Goal: Task Accomplishment & Management: Use online tool/utility

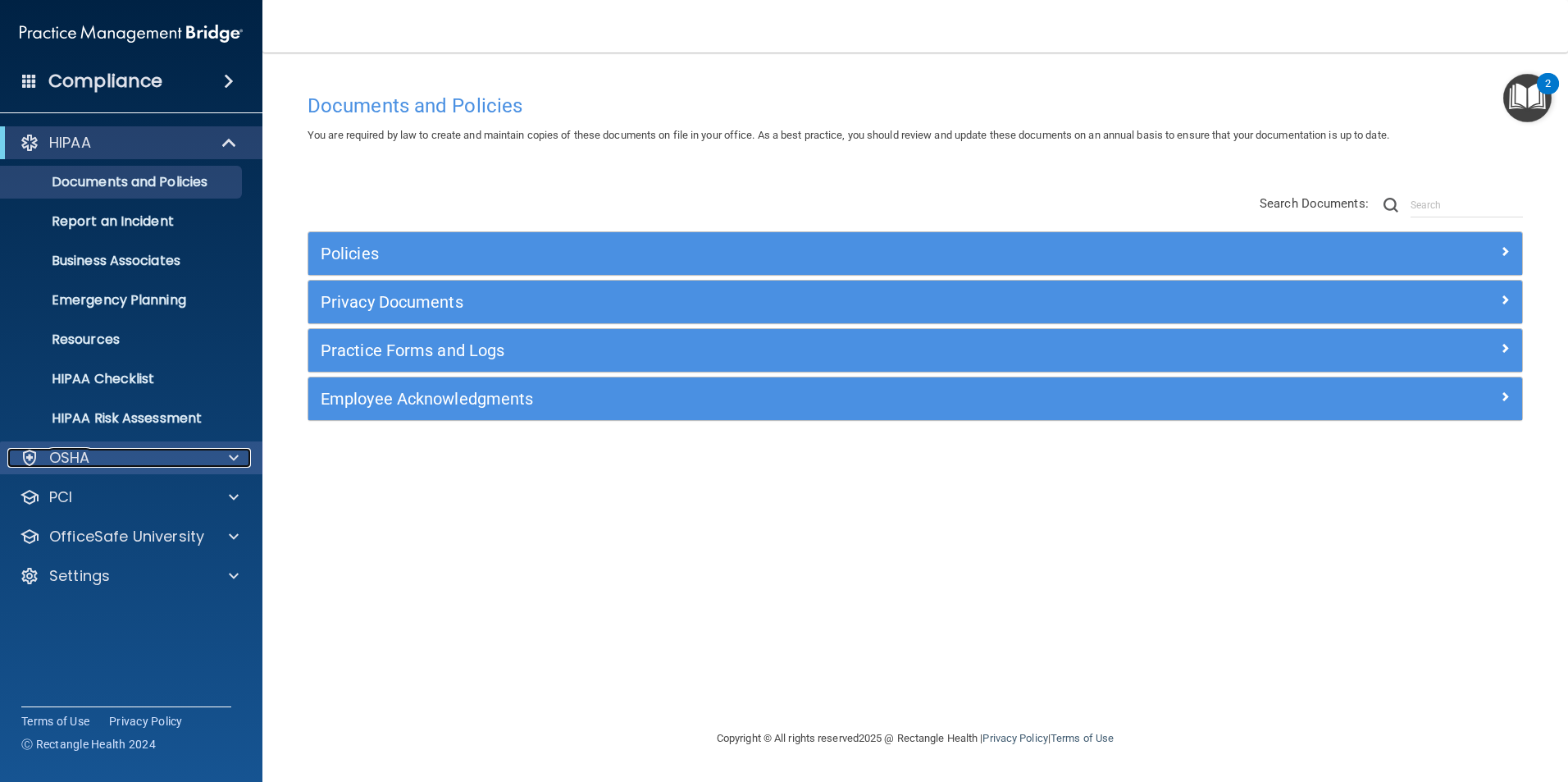
click at [86, 452] on p "OSHA" at bounding box center [70, 458] width 41 height 20
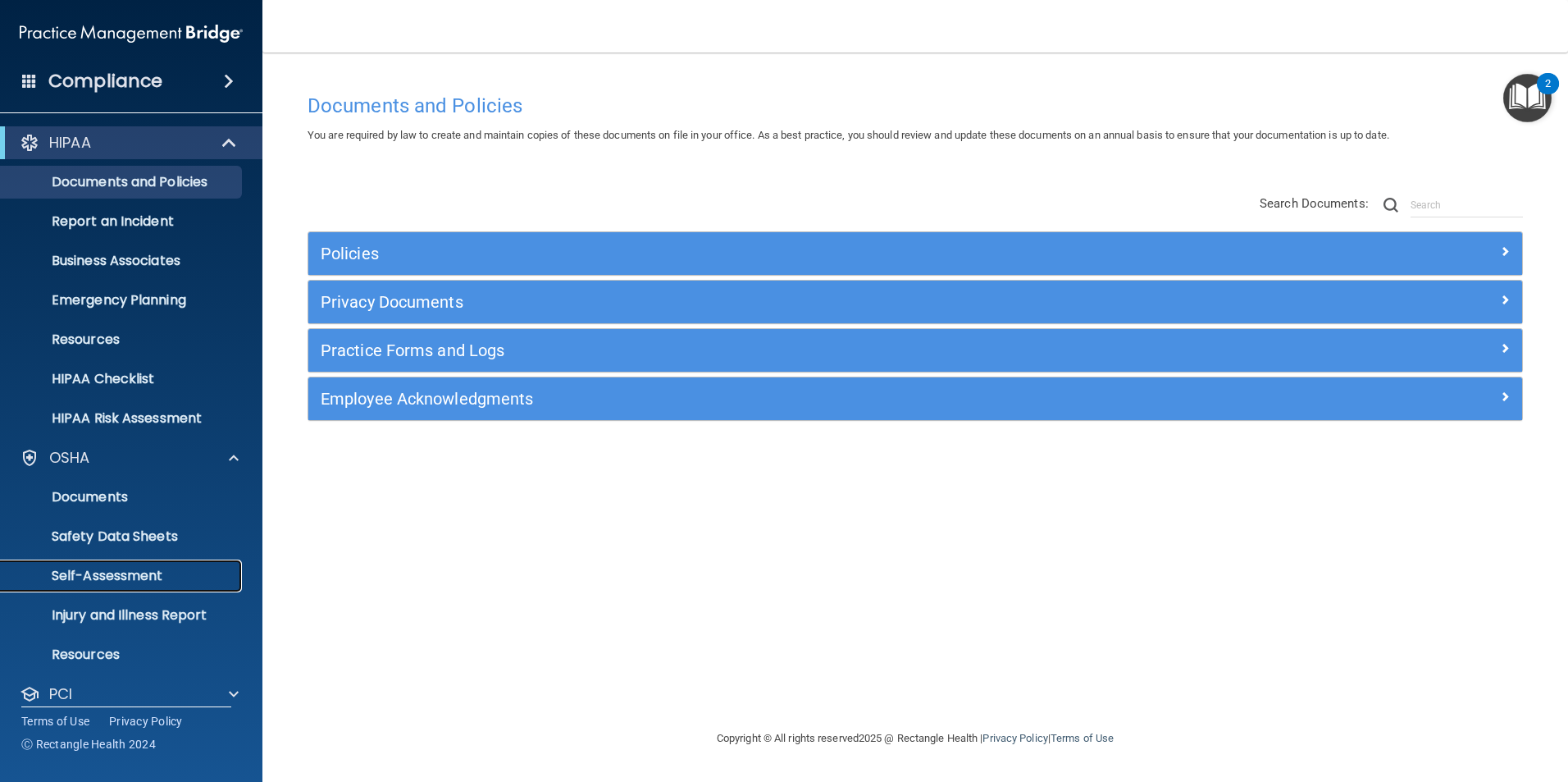
click at [159, 572] on p "Self-Assessment" at bounding box center [122, 576] width 224 height 17
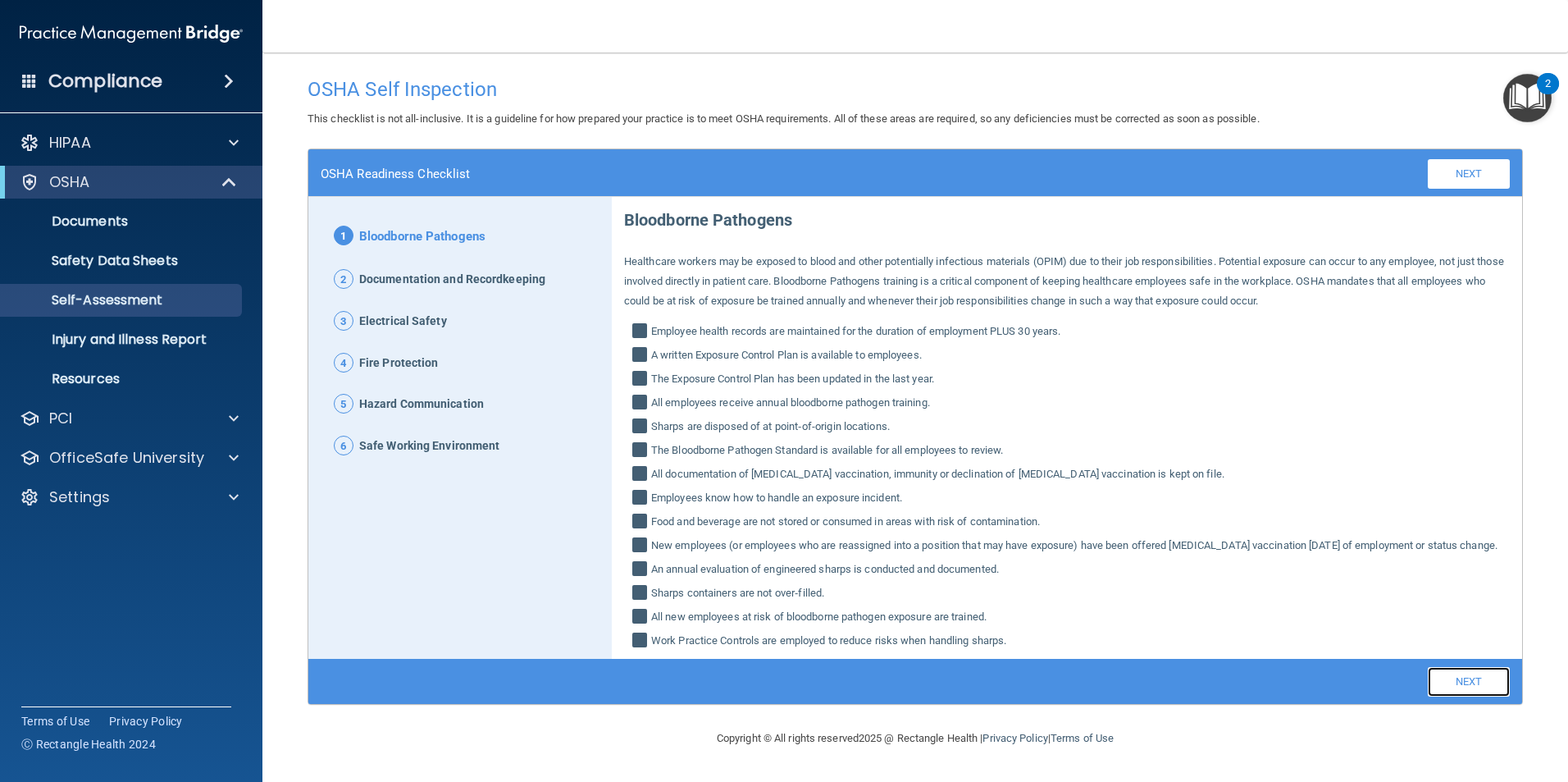
click at [1472, 697] on link "Next" at bounding box center [1468, 682] width 82 height 30
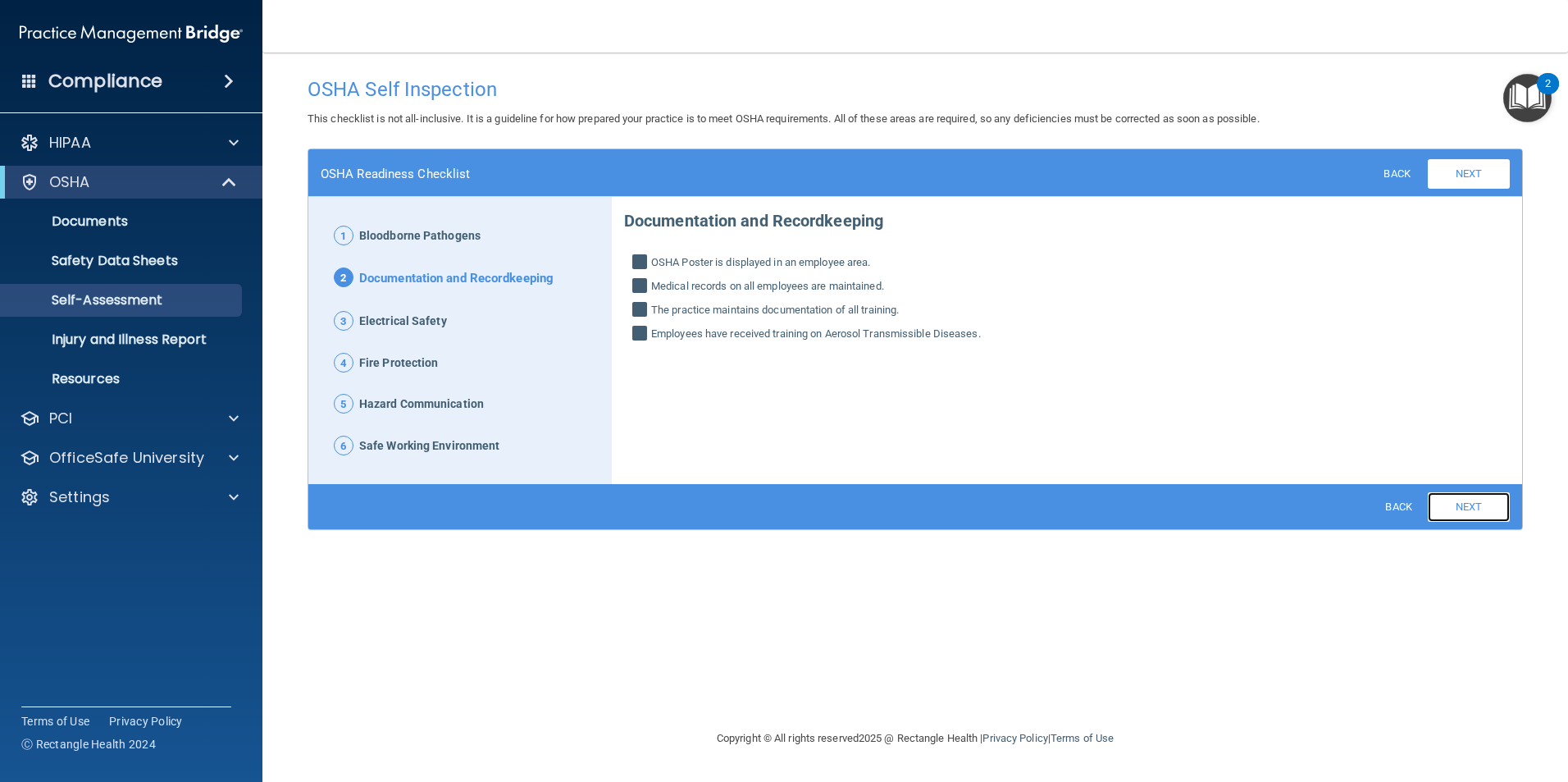
click at [1477, 509] on link "Next" at bounding box center [1468, 508] width 82 height 30
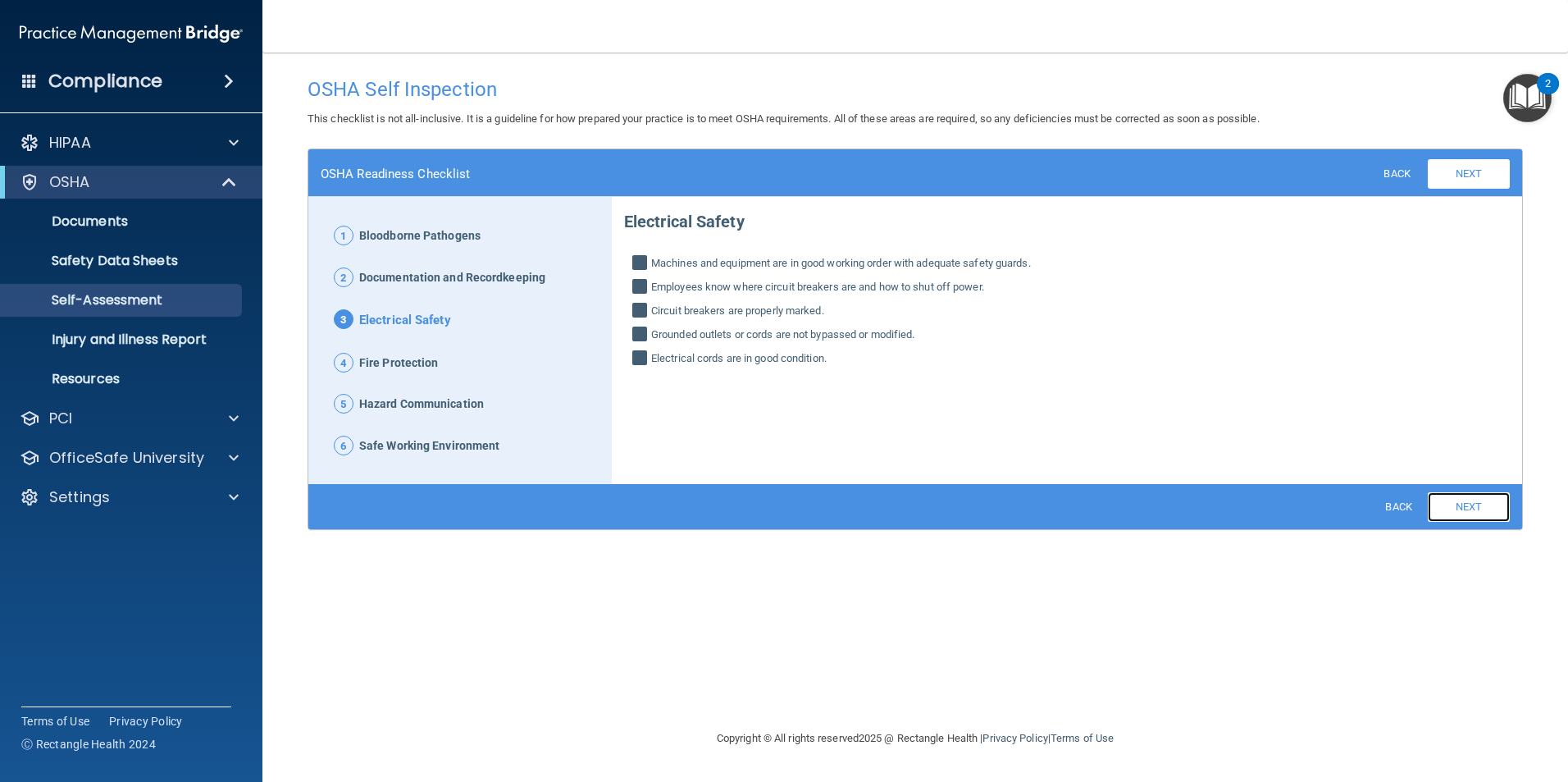
click at [1477, 509] on link "Next" at bounding box center [1468, 508] width 82 height 30
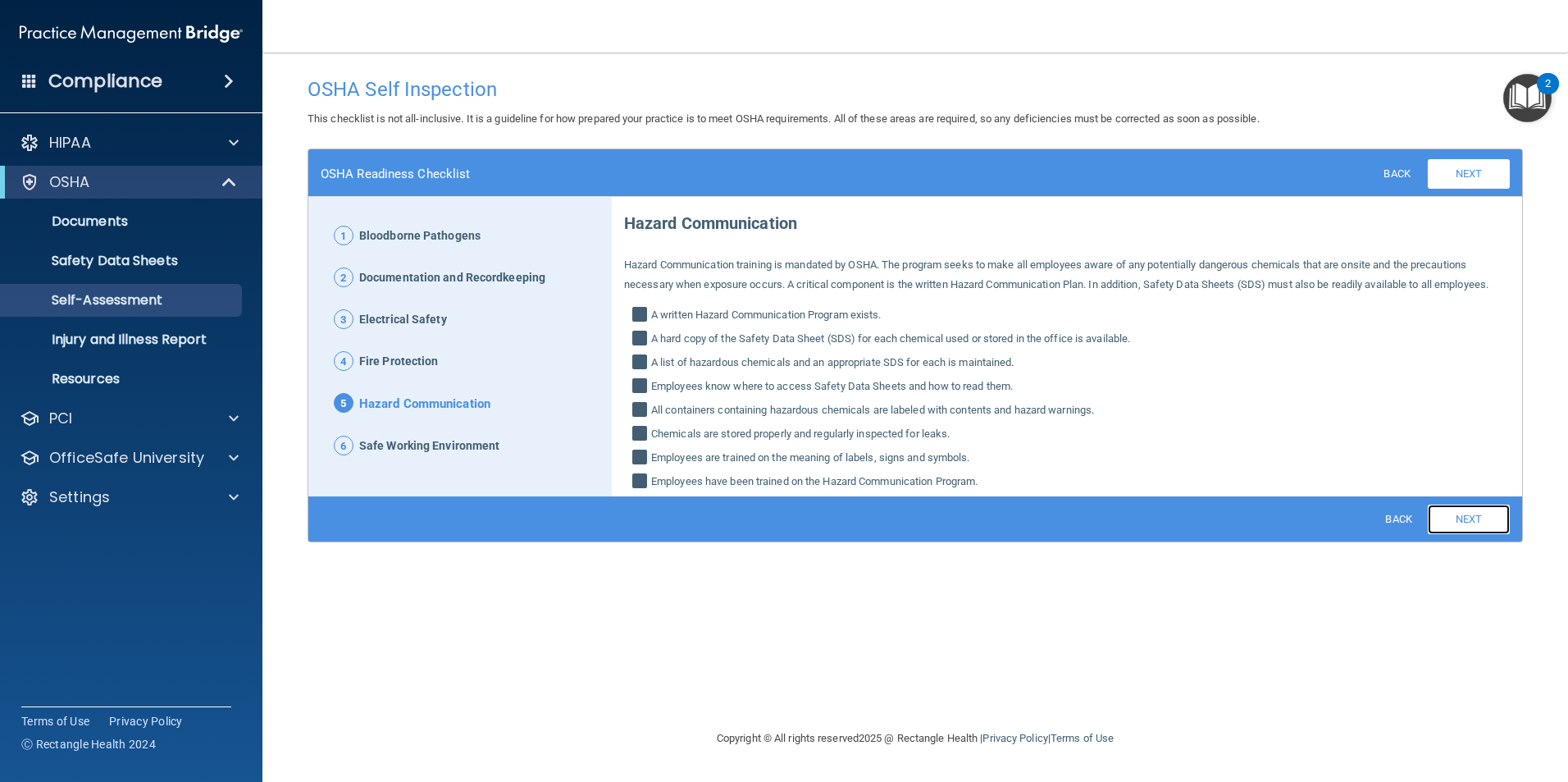
click at [1477, 509] on link "Next" at bounding box center [1468, 520] width 82 height 30
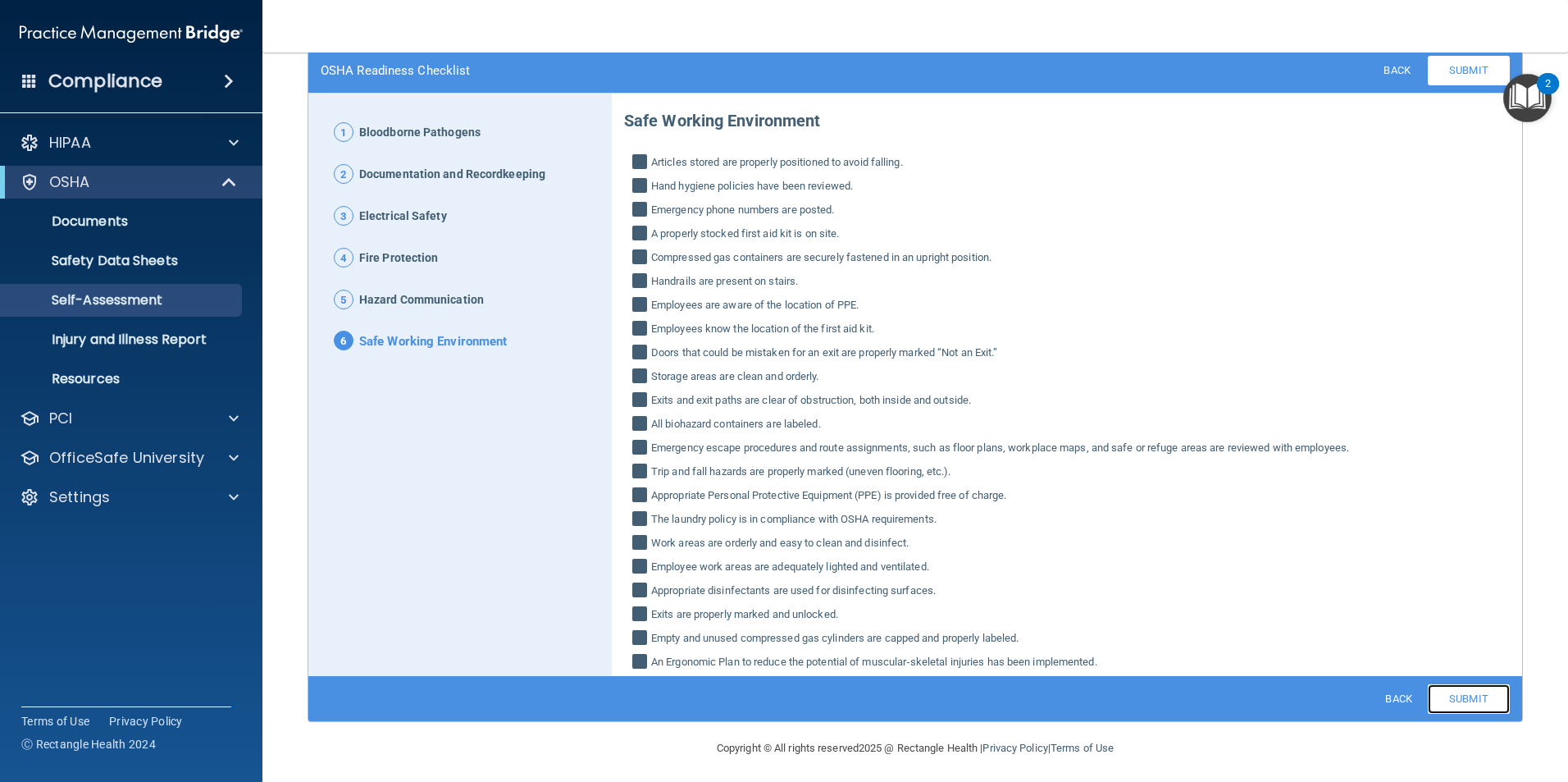
scroll to position [109, 0]
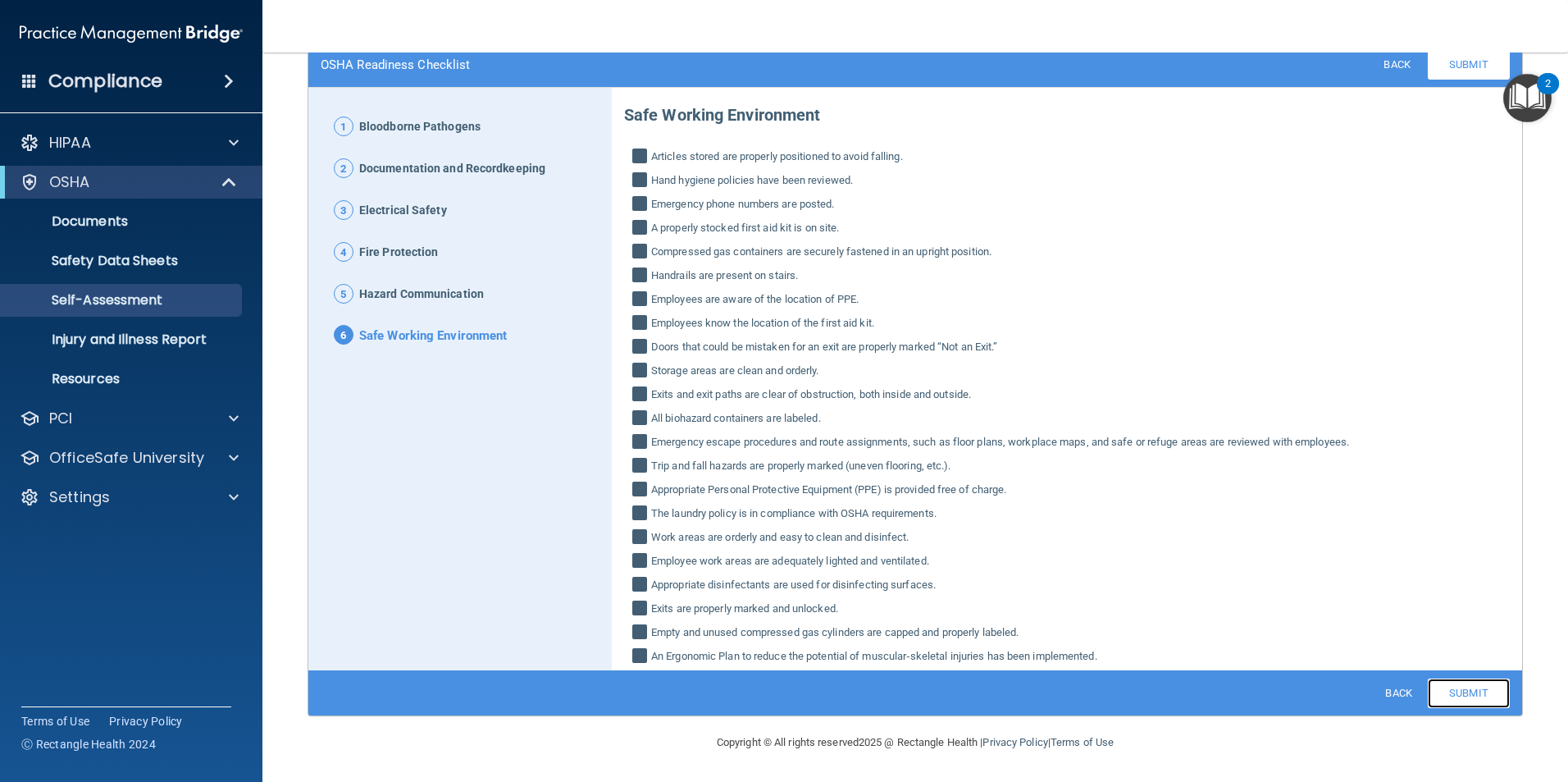
click at [1478, 698] on link "Submit" at bounding box center [1468, 694] width 82 height 30
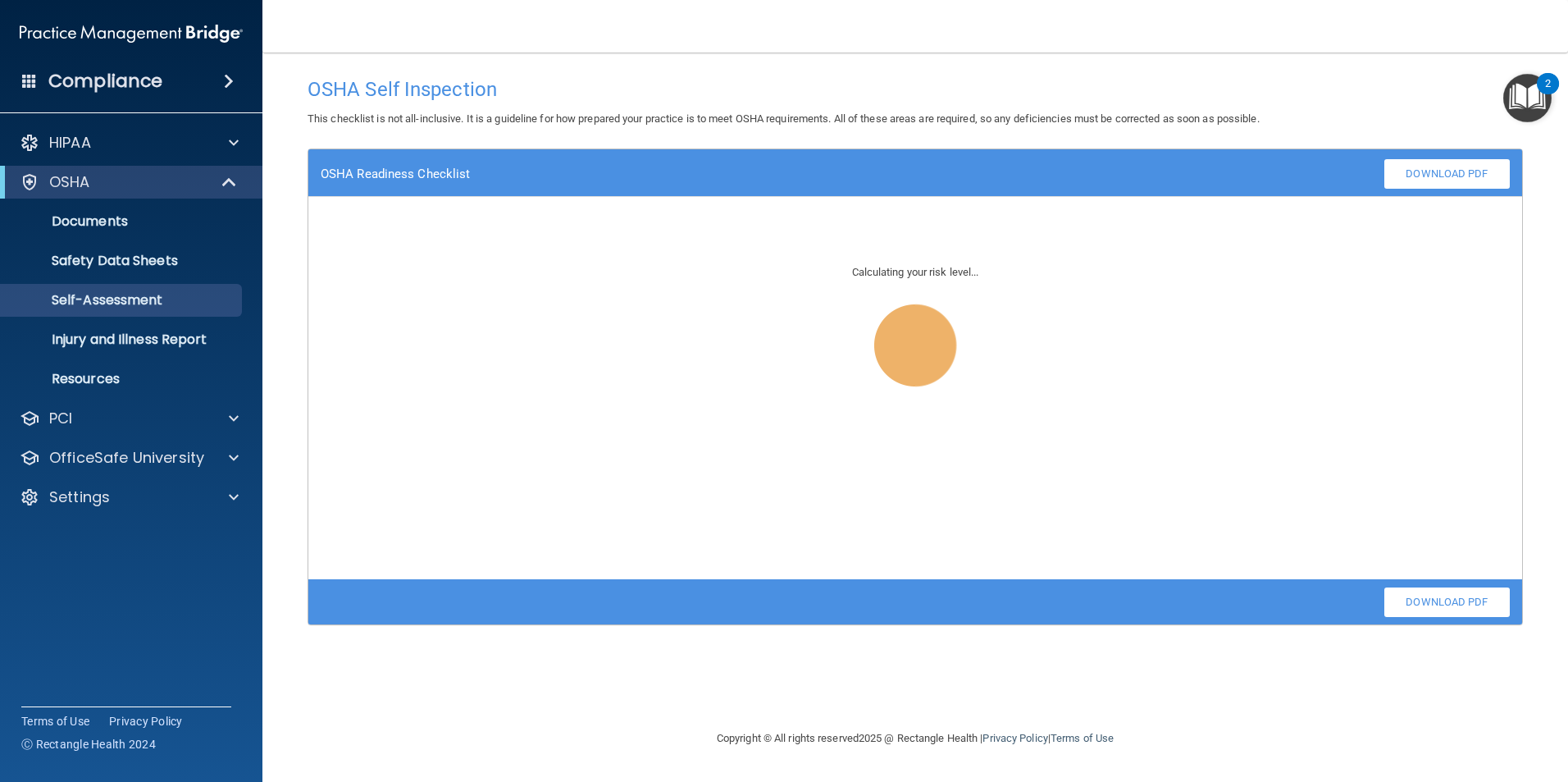
scroll to position [0, 0]
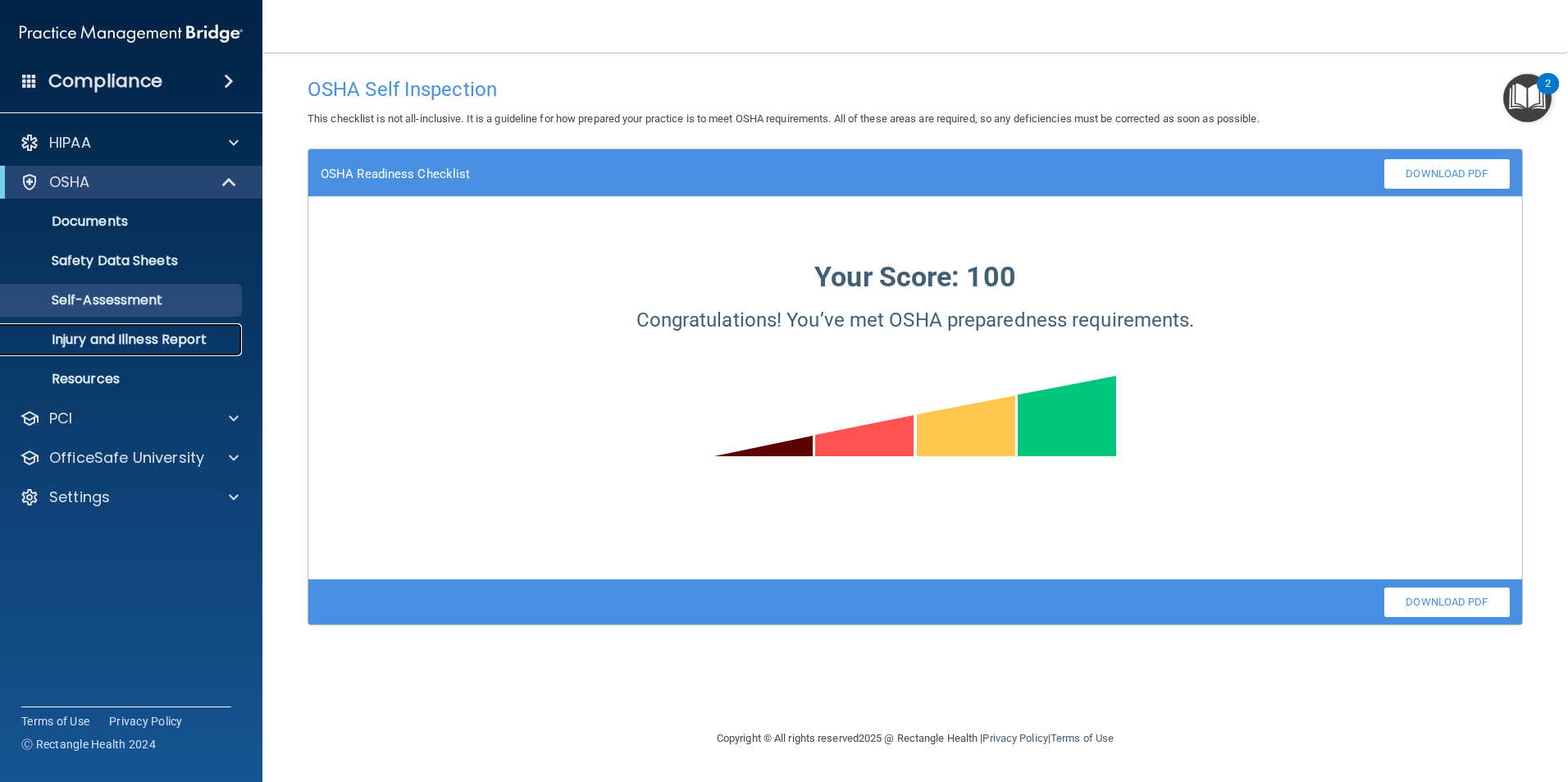
click at [169, 346] on p "Injury and Illness Report" at bounding box center [122, 340] width 224 height 17
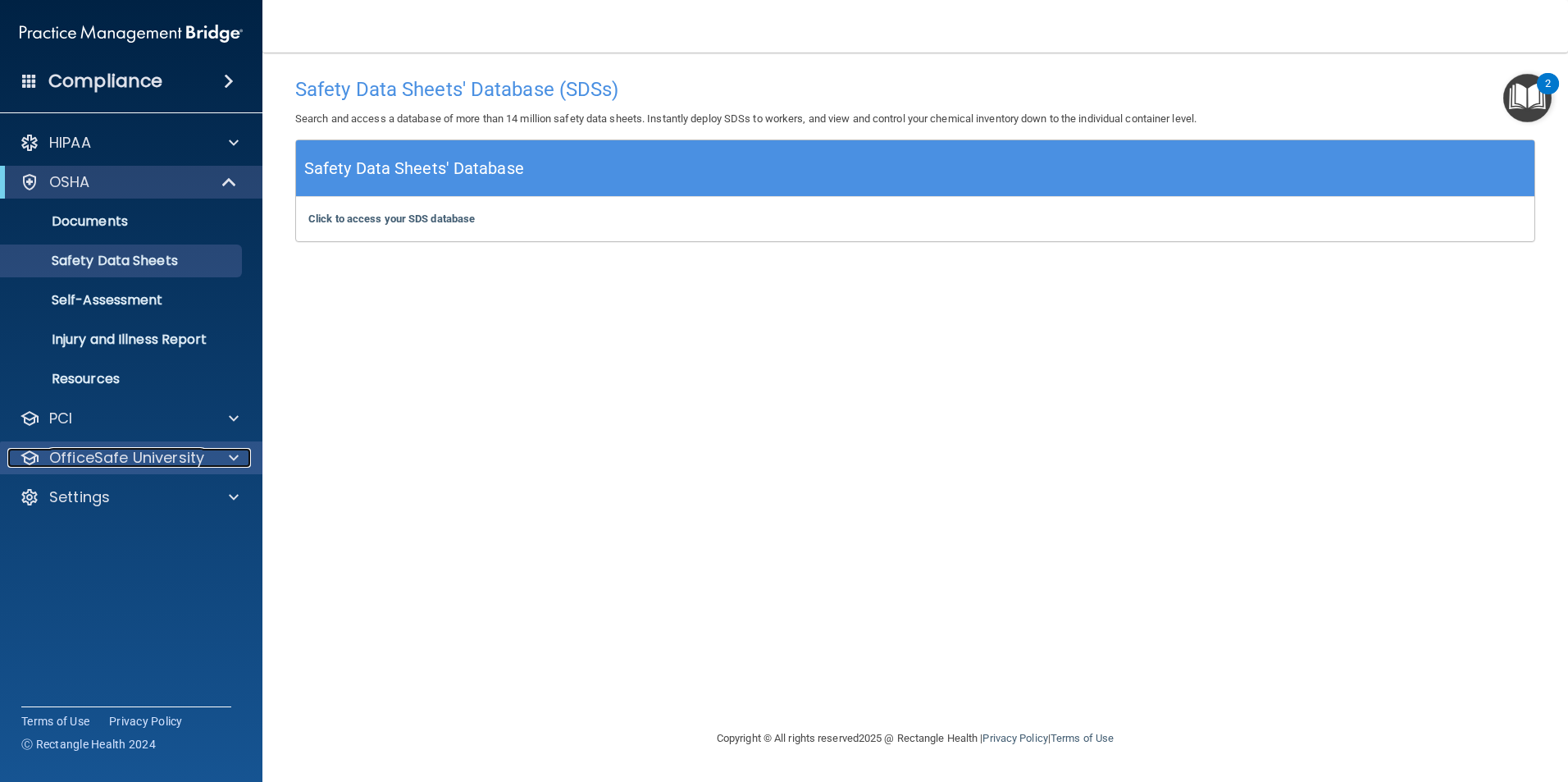
click at [158, 456] on p "OfficeSafe University" at bounding box center [127, 458] width 155 height 20
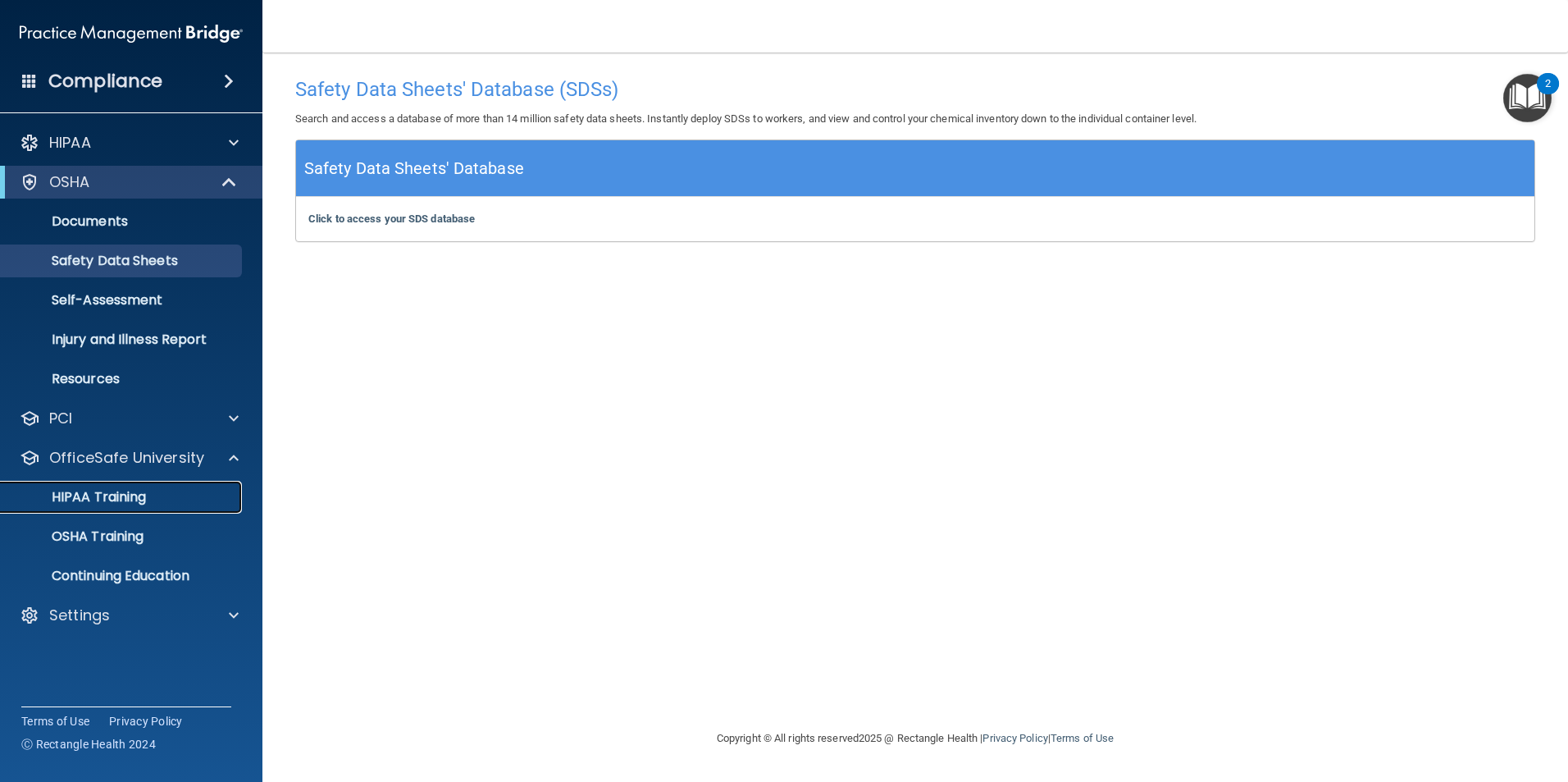
click at [148, 500] on div "HIPAA Training" at bounding box center [122, 498] width 224 height 17
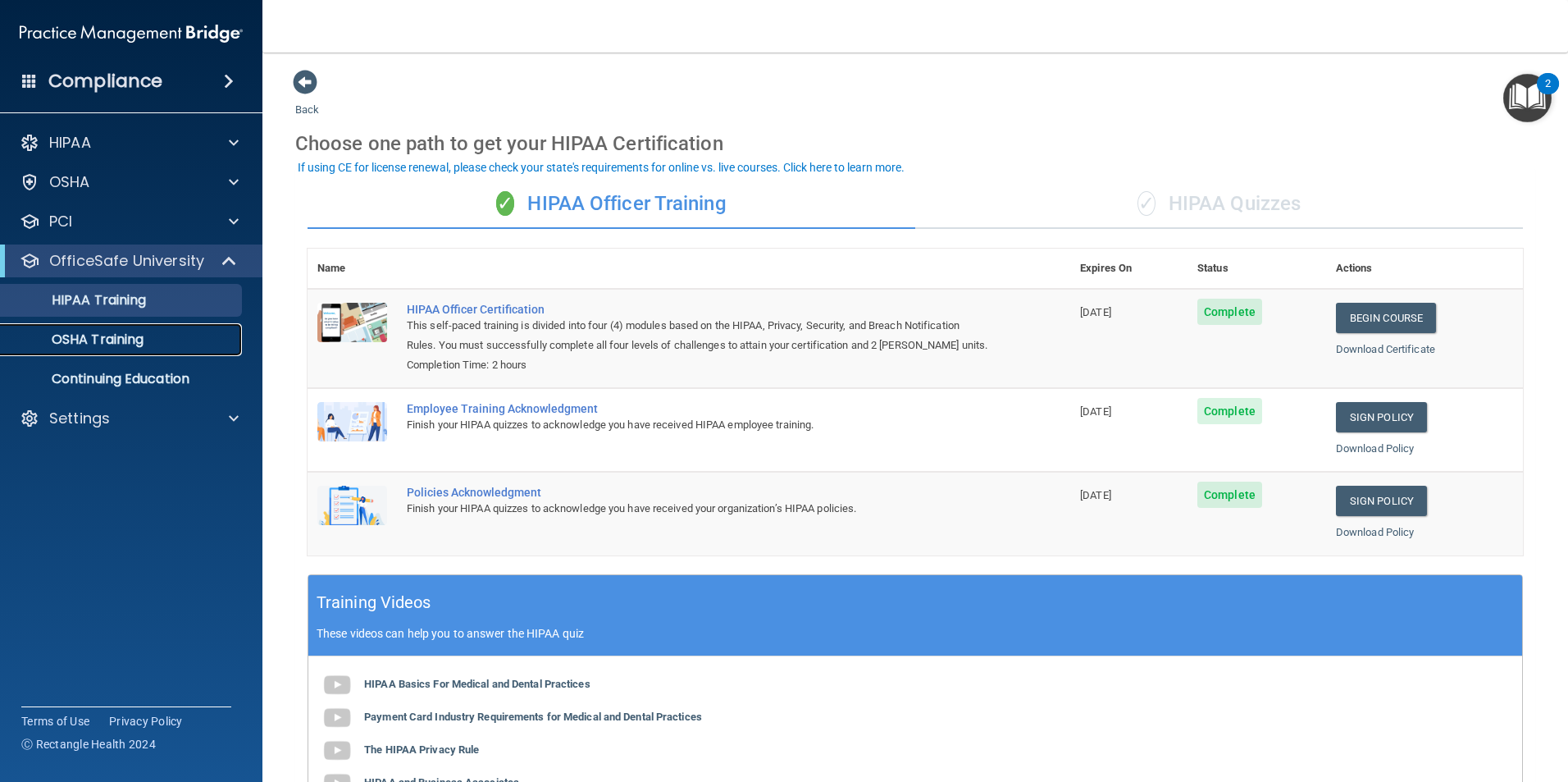
click at [122, 344] on p "OSHA Training" at bounding box center [77, 340] width 133 height 17
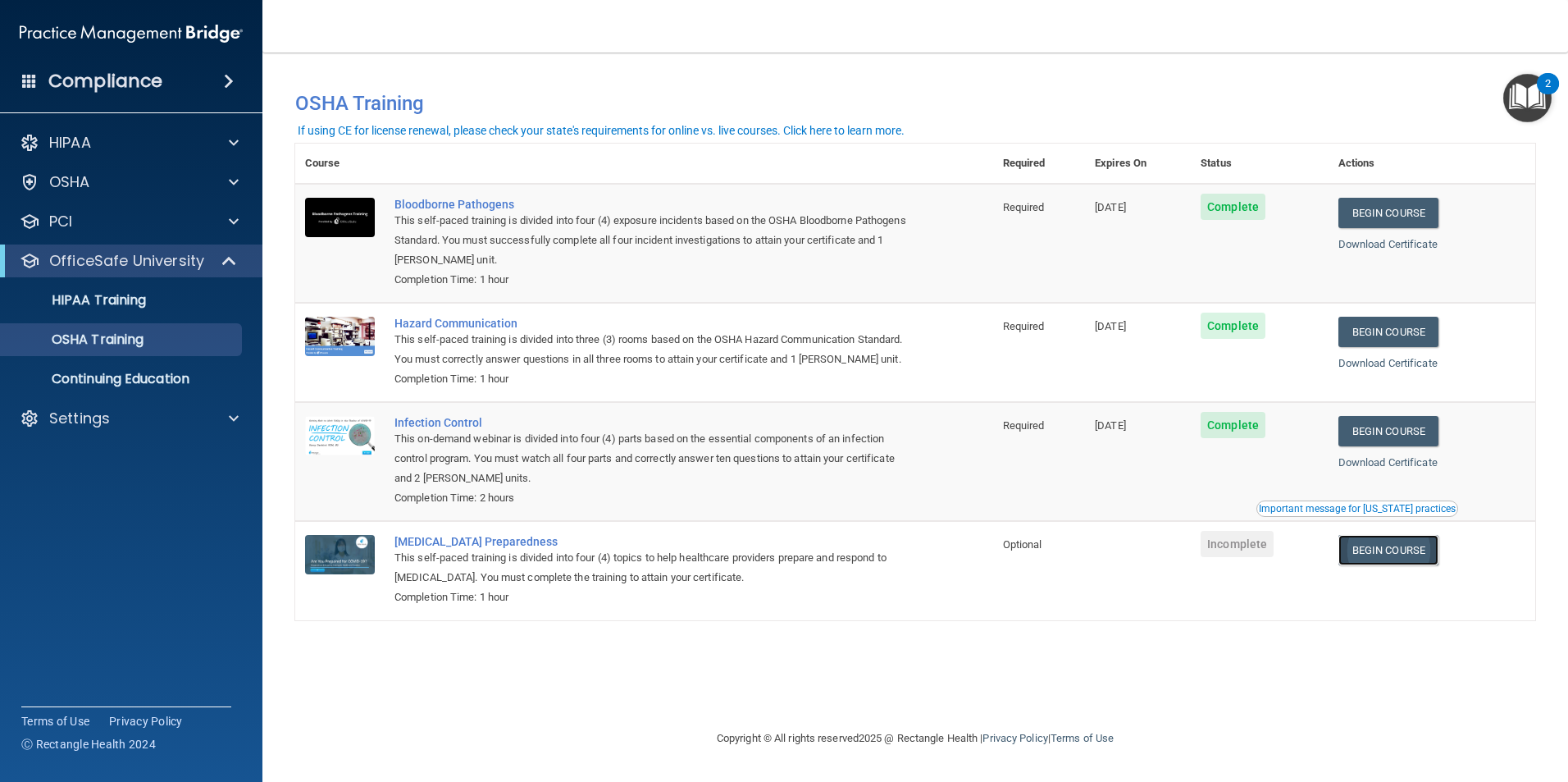
click at [1360, 565] on link "Begin Course" at bounding box center [1388, 550] width 100 height 31
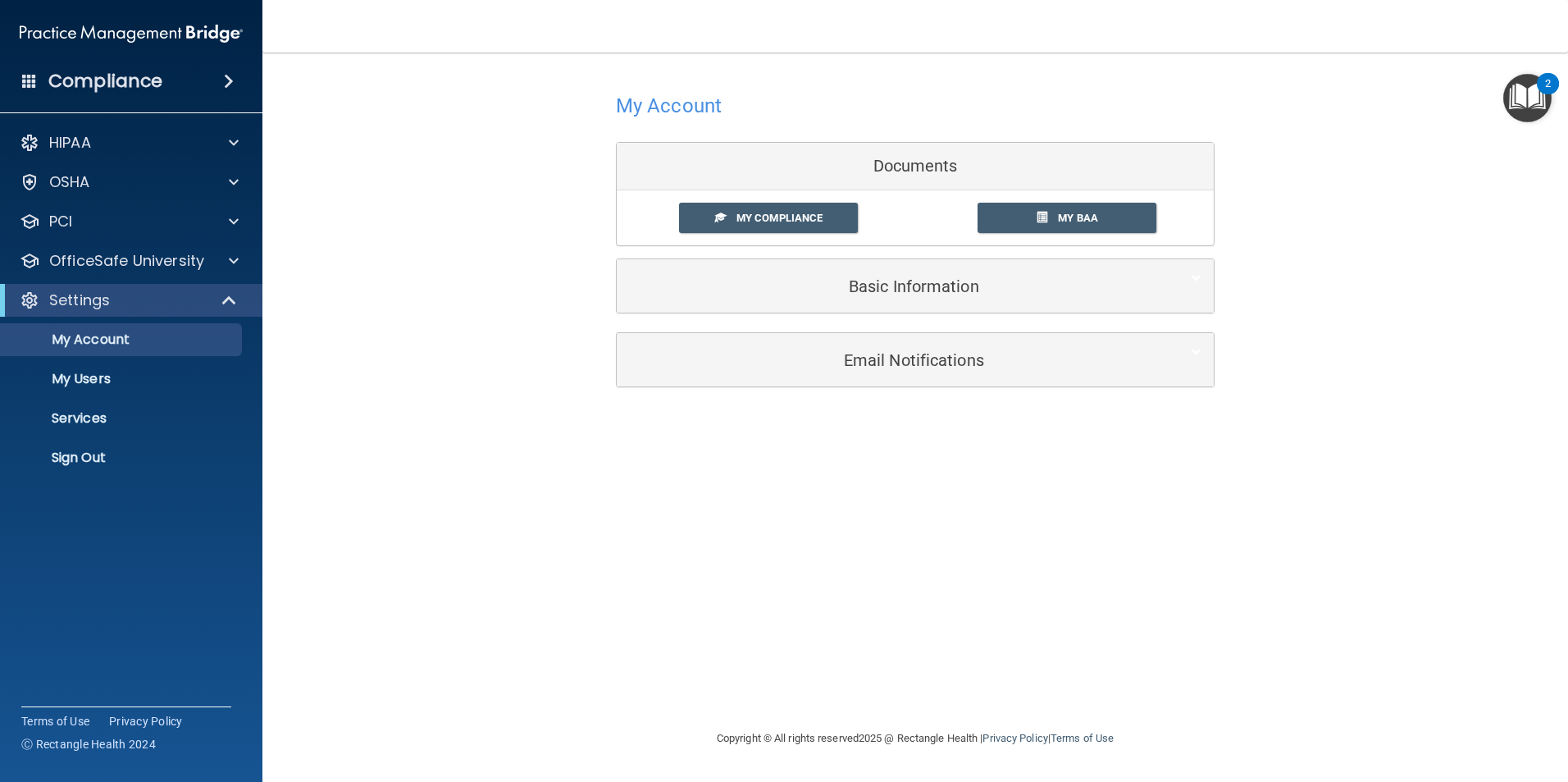
click at [232, 79] on span at bounding box center [229, 81] width 10 height 20
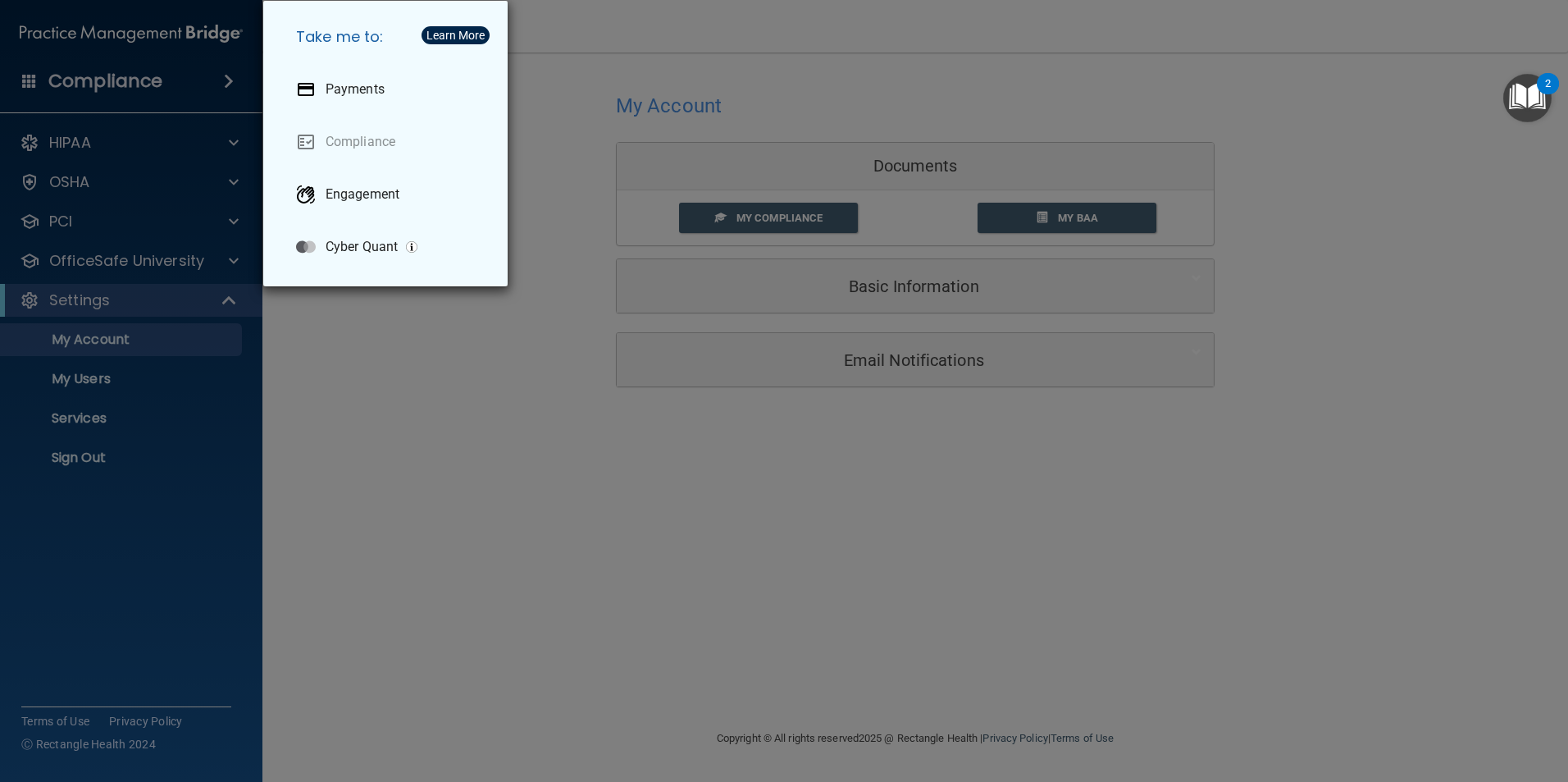
click at [241, 537] on div "Take me to: Payments Compliance Engagement Cyber Quant" at bounding box center [784, 391] width 1568 height 782
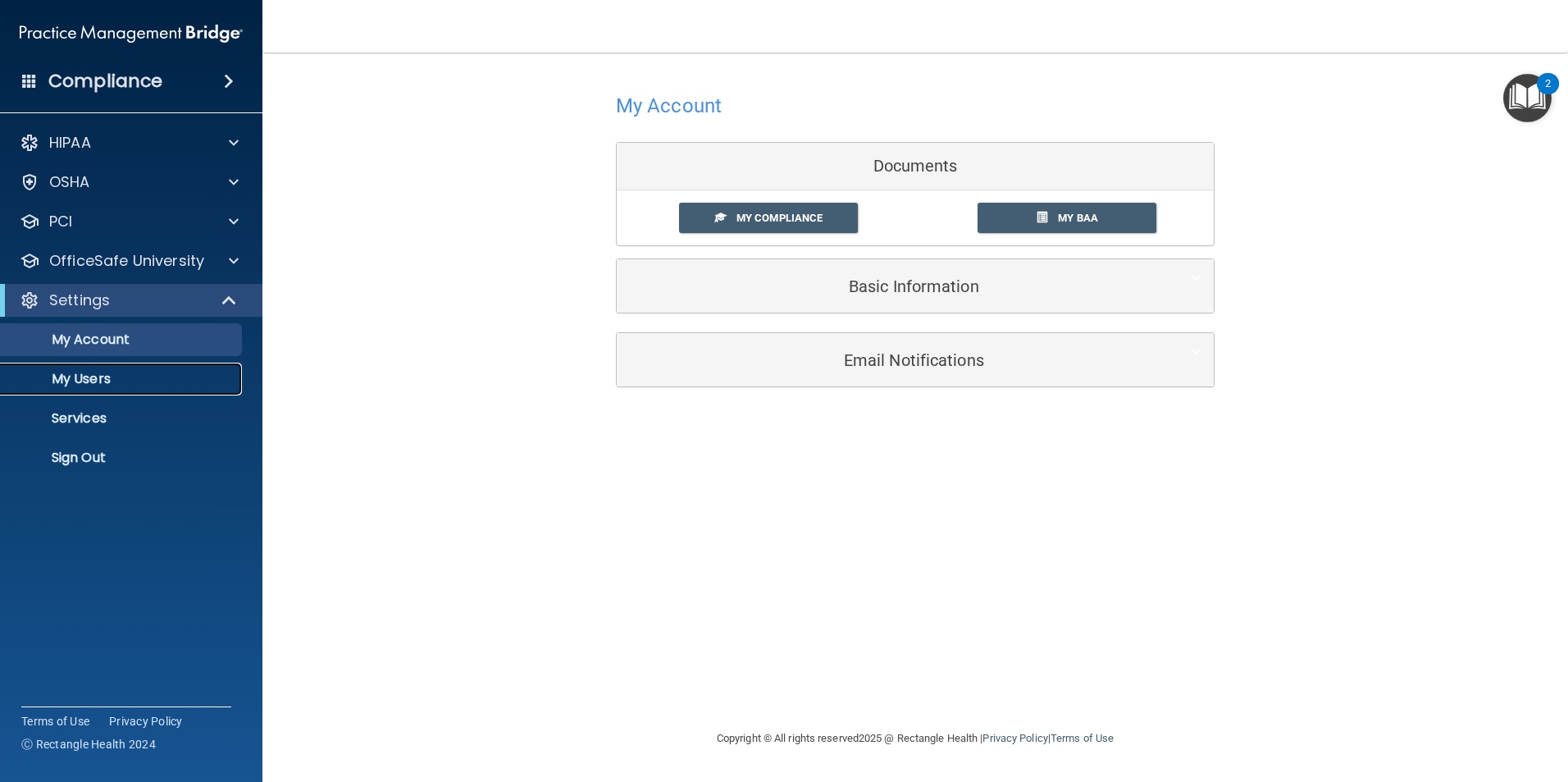
click at [105, 377] on p "My Users" at bounding box center [122, 379] width 224 height 17
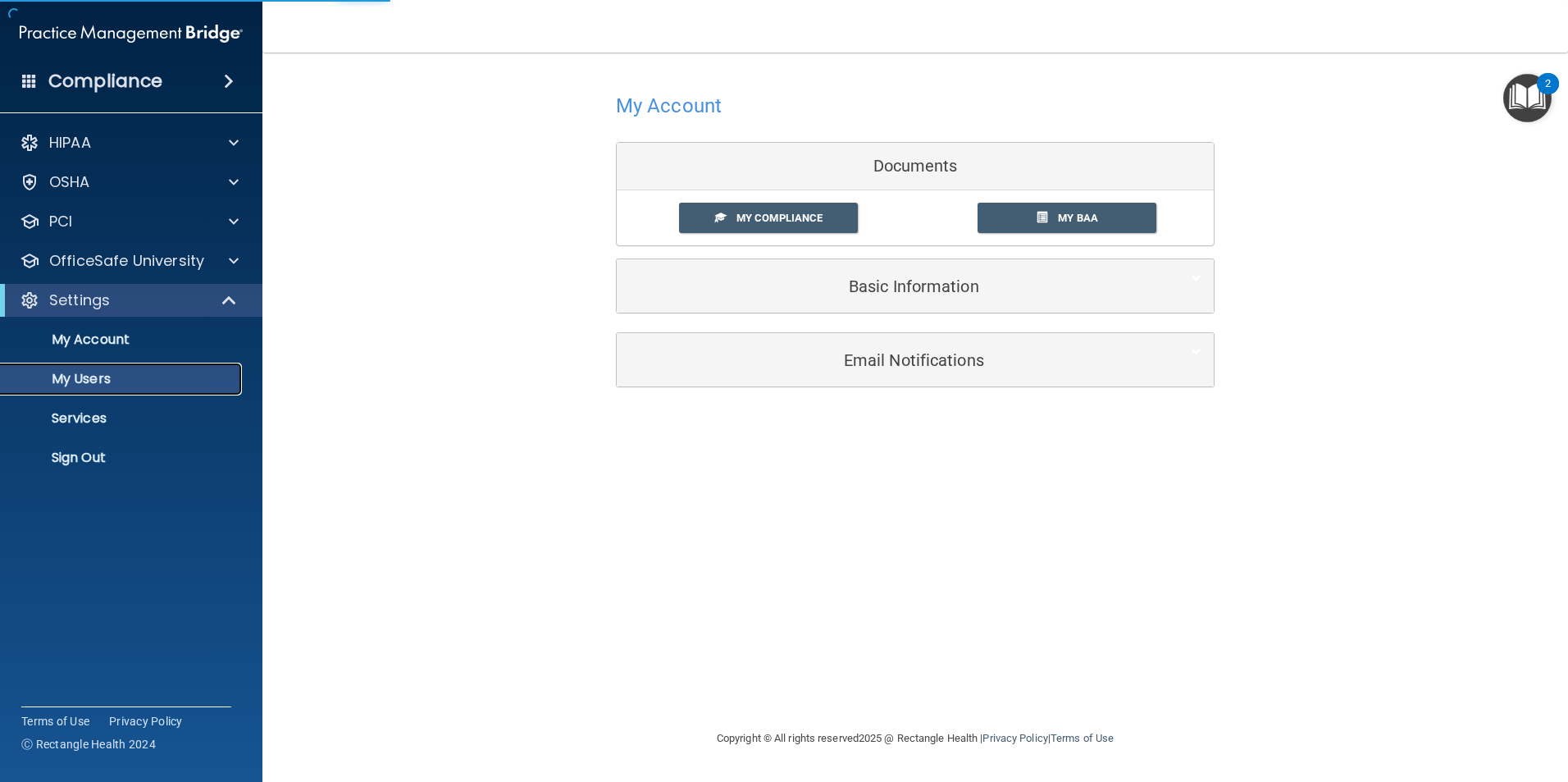
select select "20"
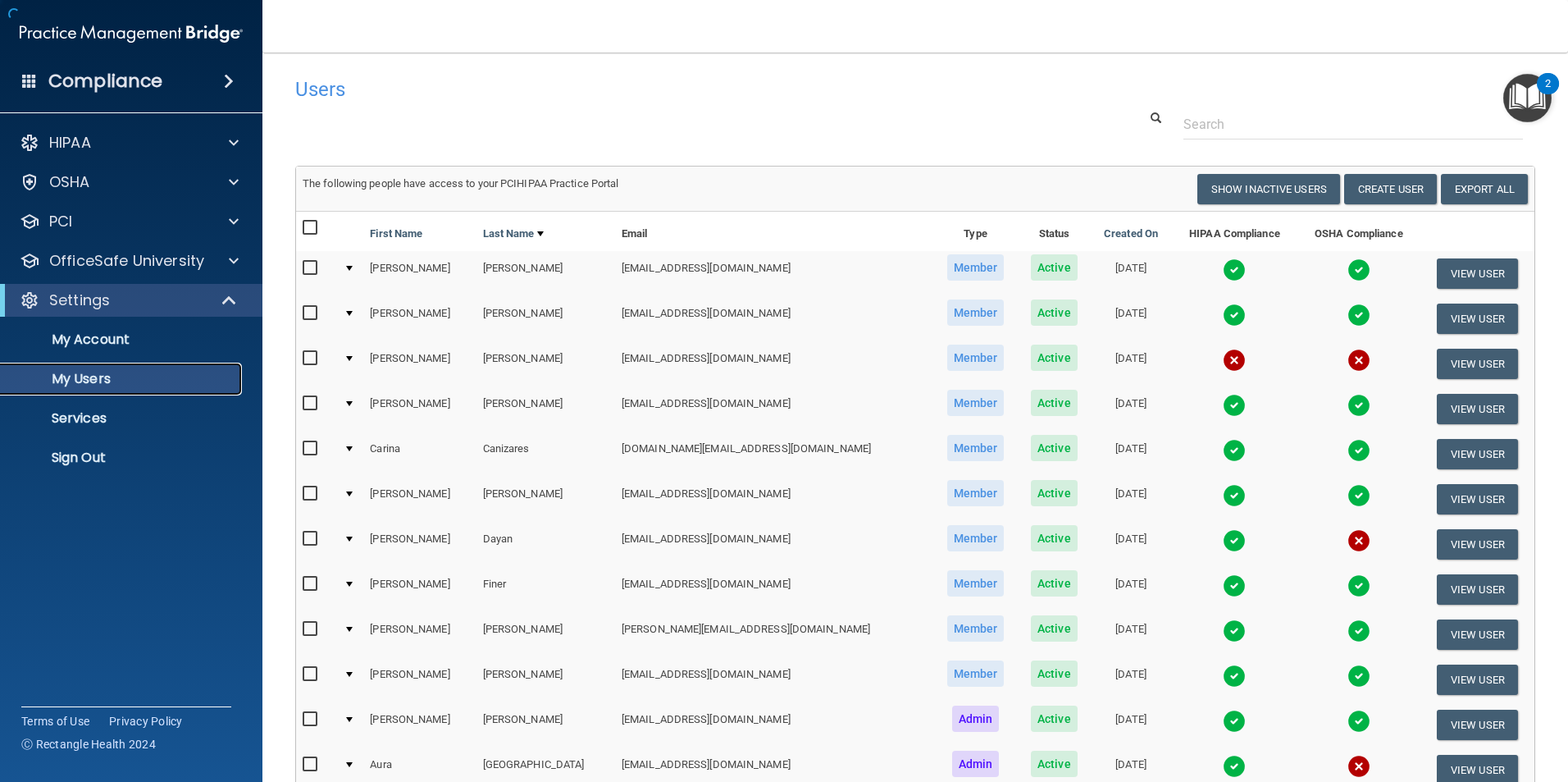
click at [107, 373] on p "My Users" at bounding box center [122, 379] width 224 height 17
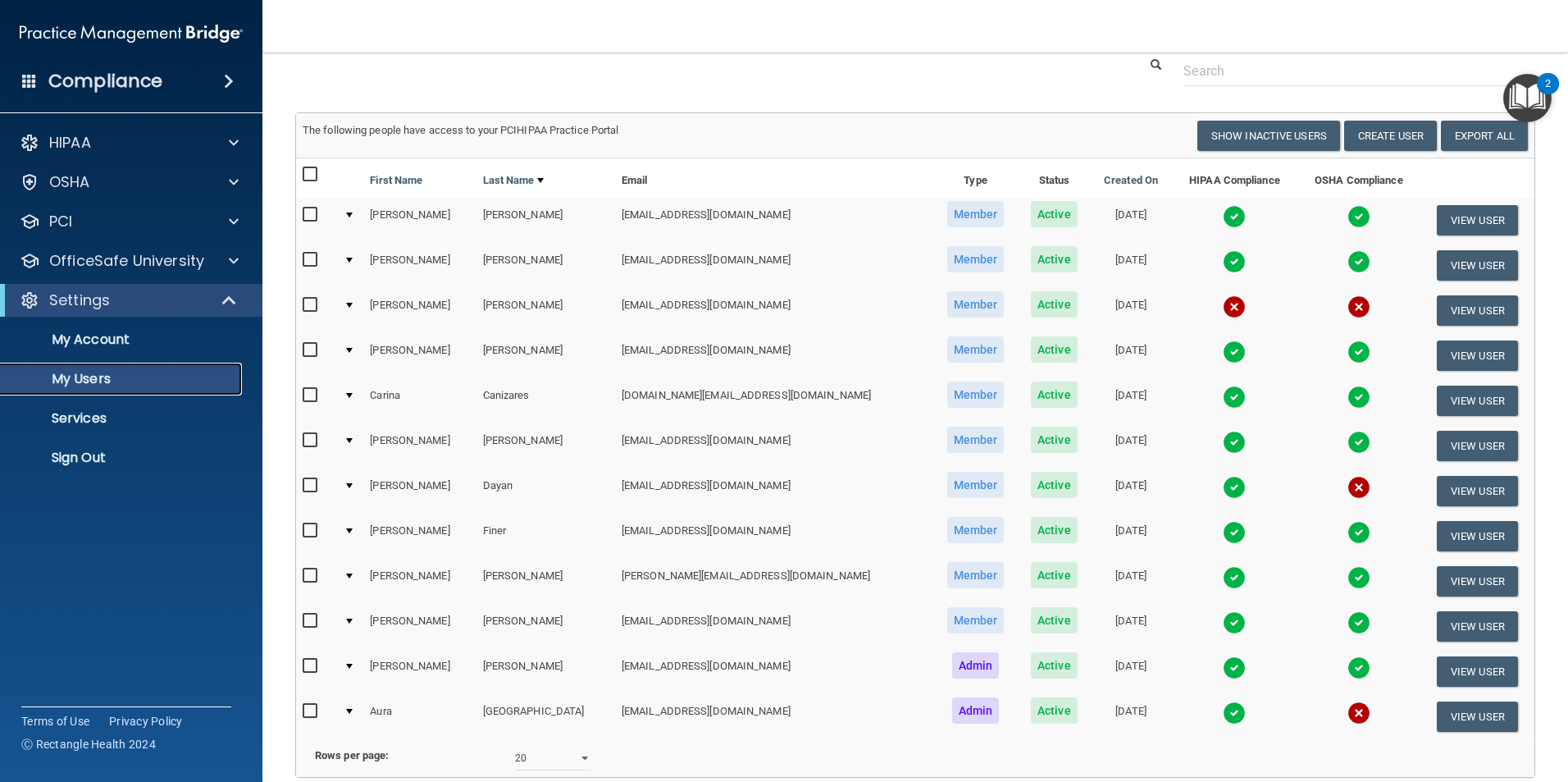
scroll to position [82, 0]
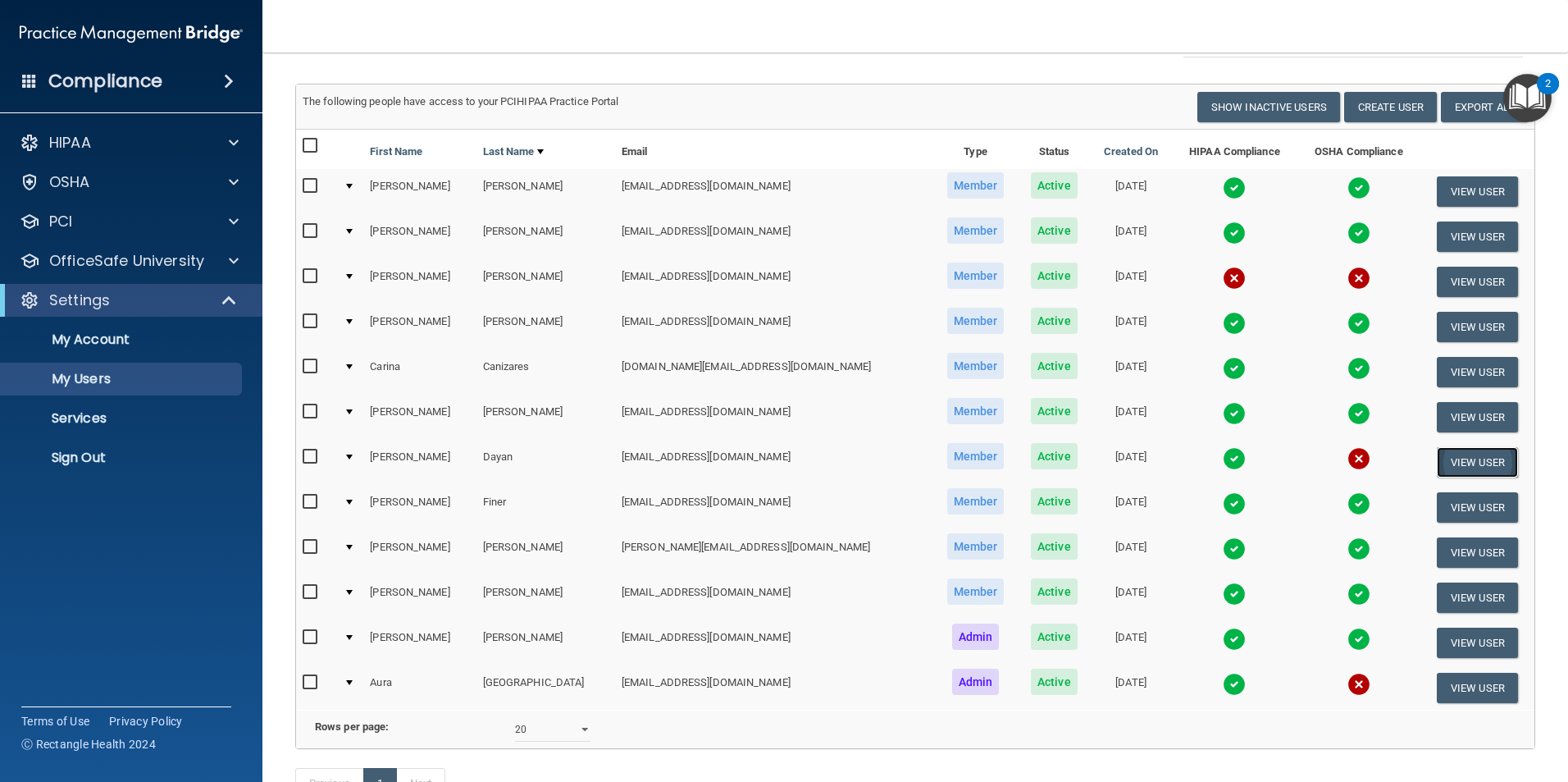
click at [1461, 465] on button "View User" at bounding box center [1477, 462] width 81 height 31
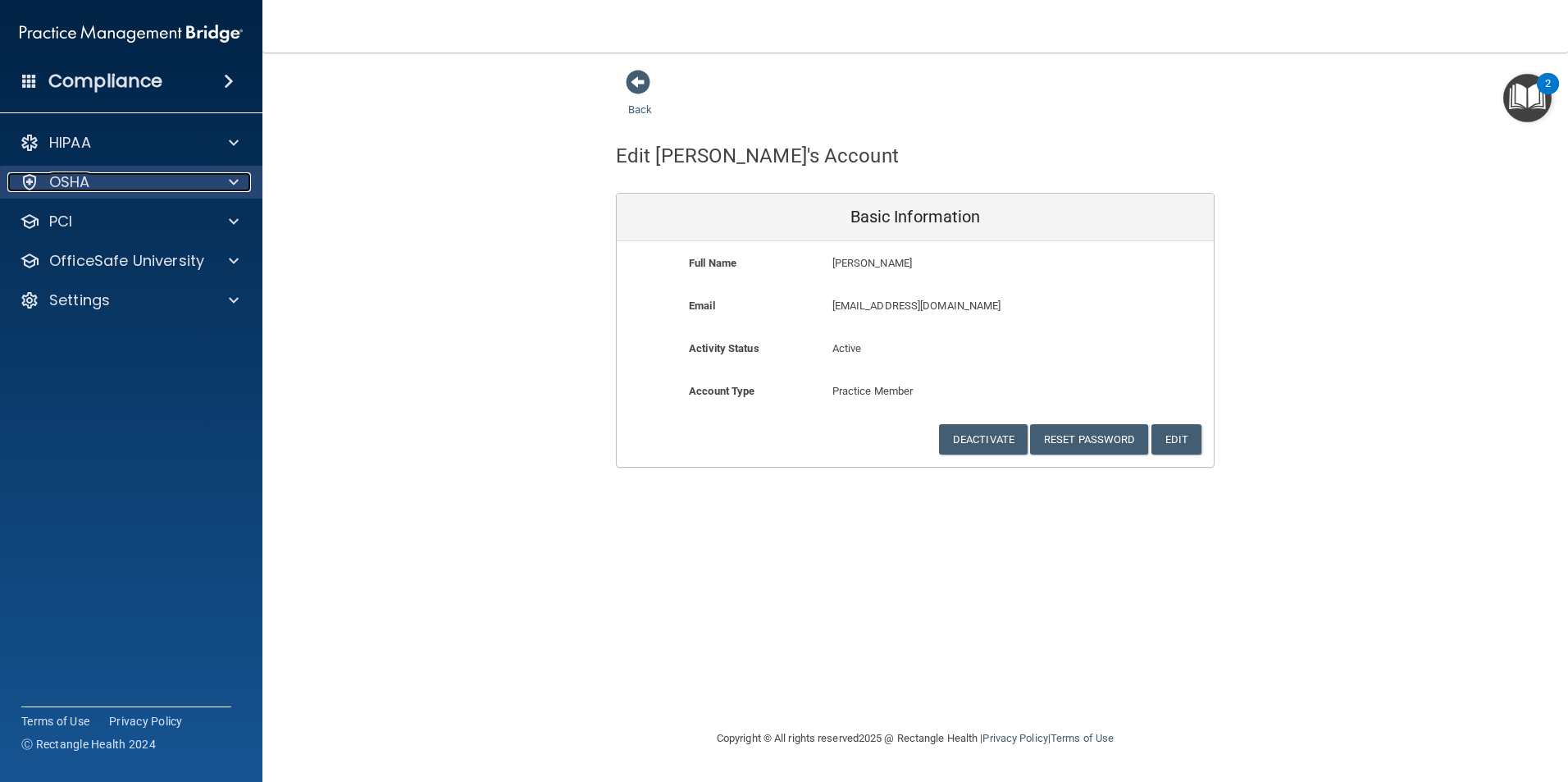
click at [88, 186] on p "OSHA" at bounding box center [70, 182] width 41 height 20
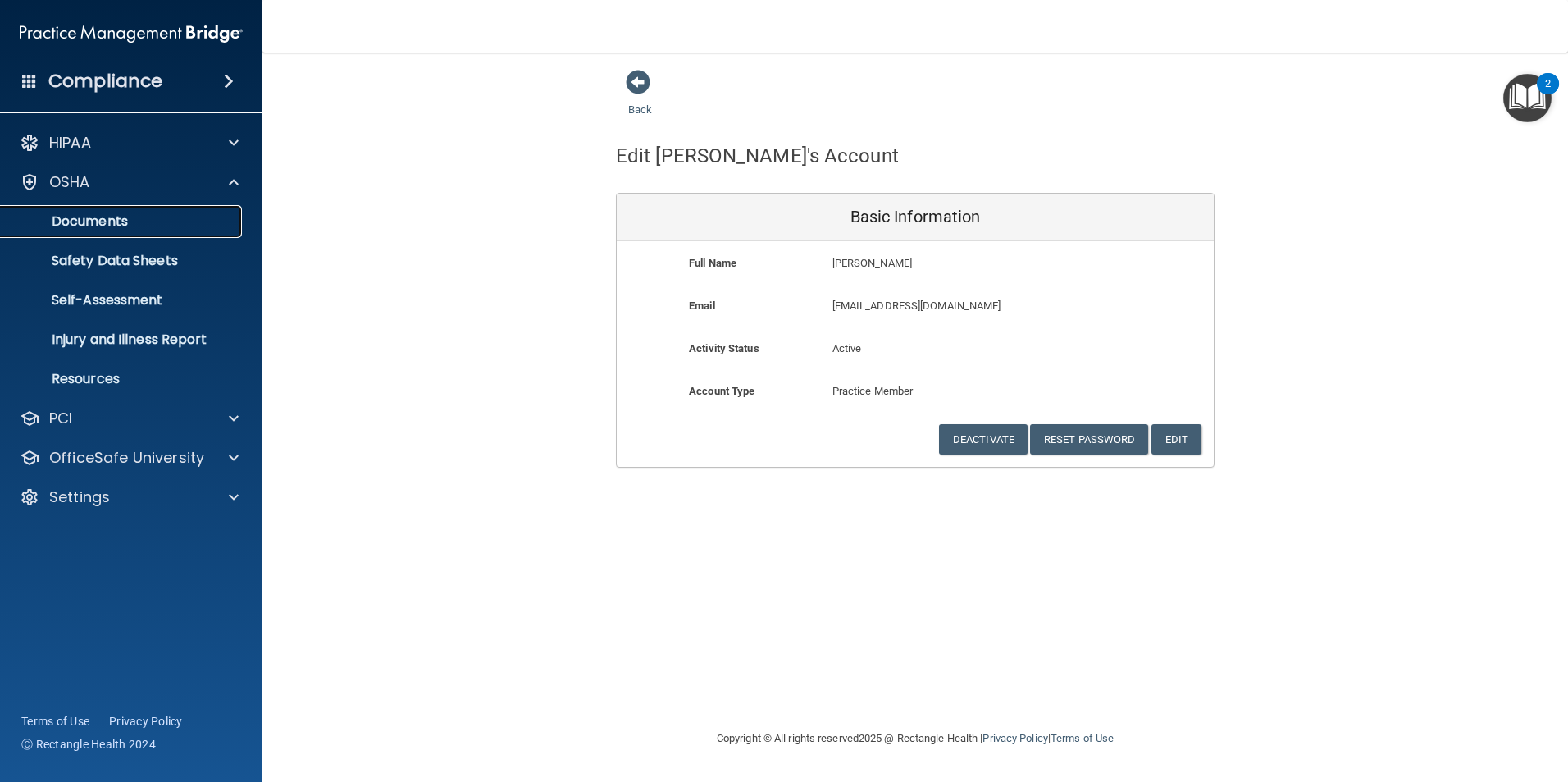
click at [109, 217] on p "Documents" at bounding box center [122, 222] width 224 height 17
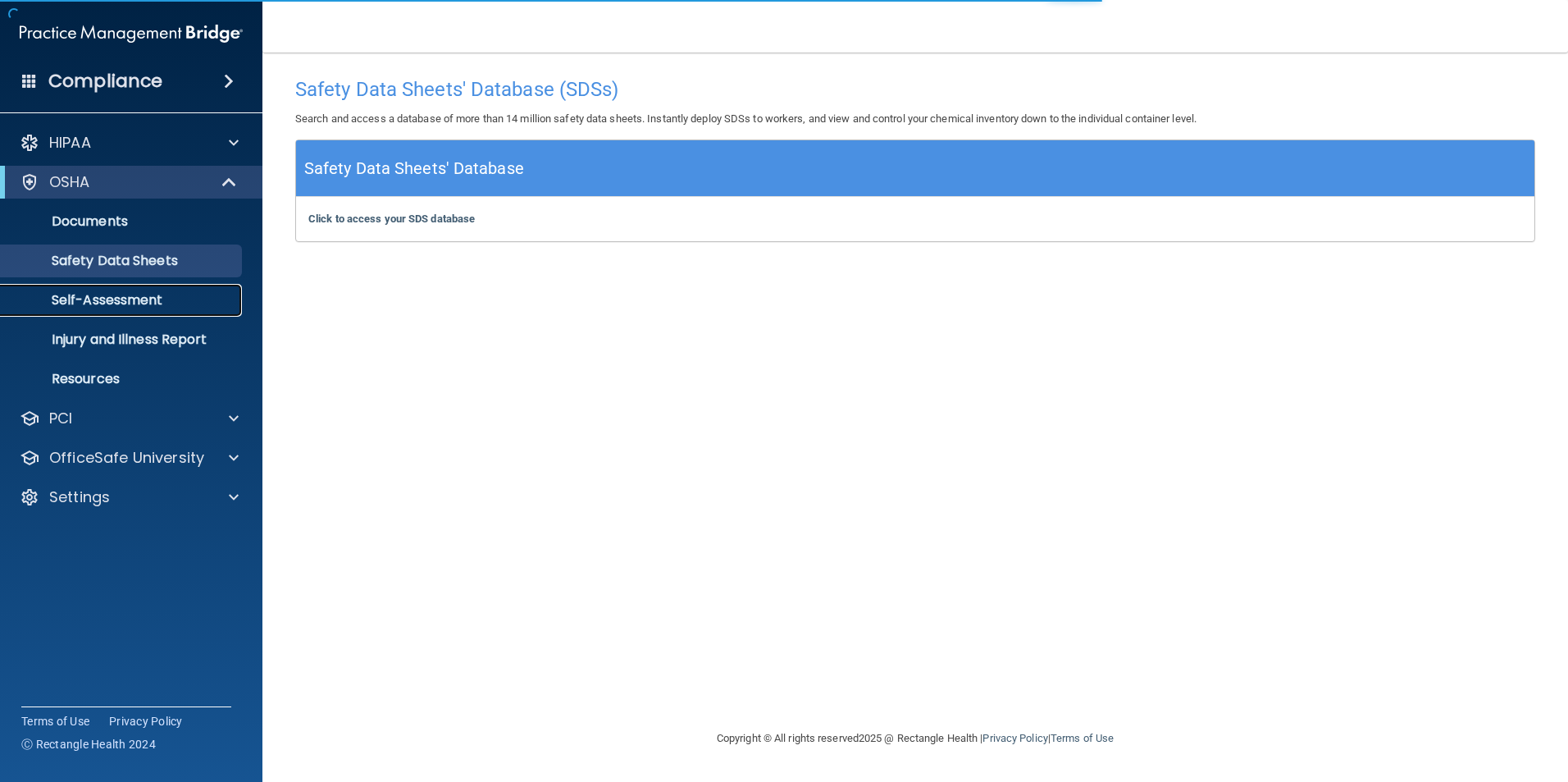
click at [142, 285] on link "Self-Assessment" at bounding box center [112, 301] width 259 height 33
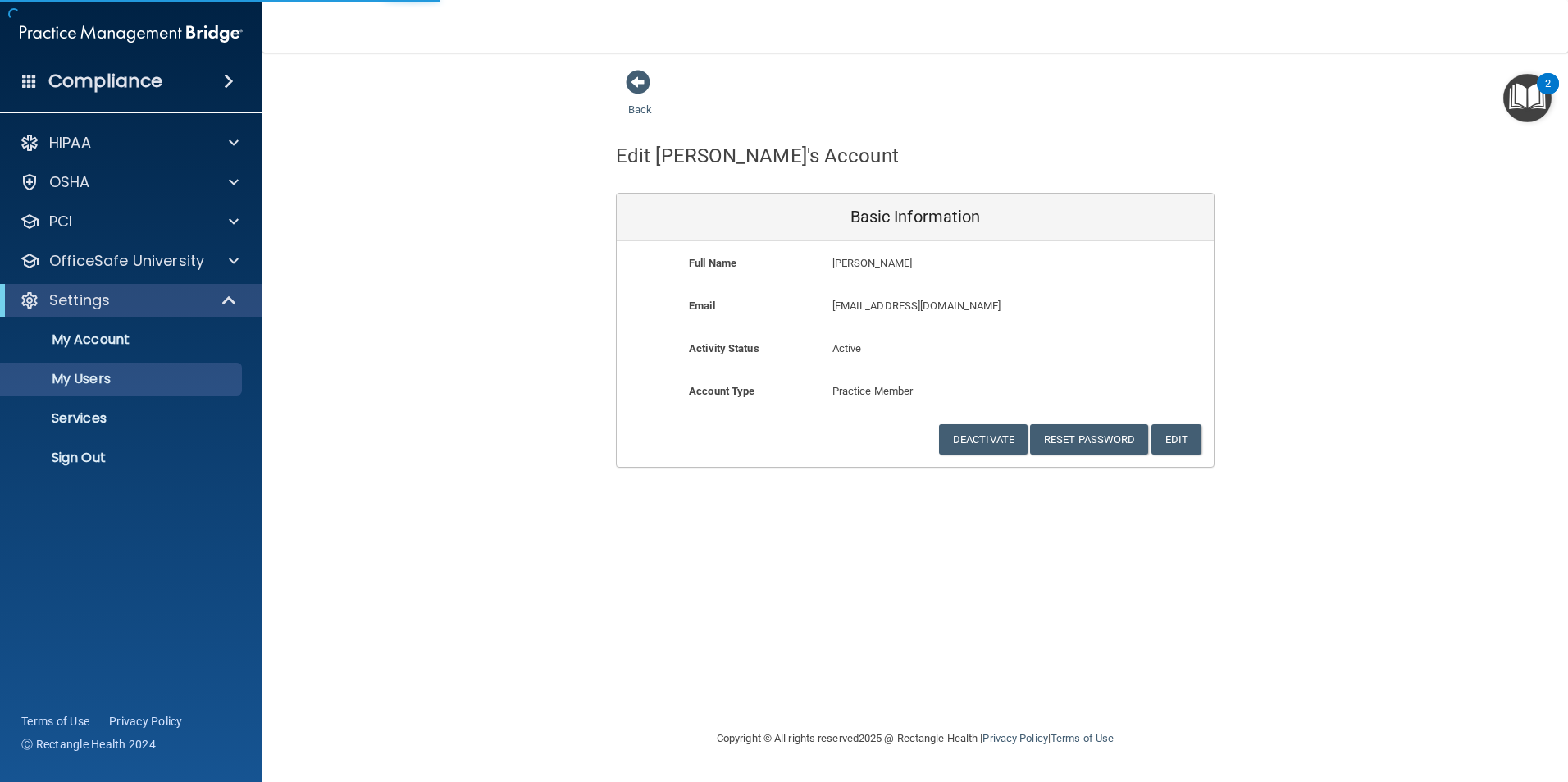
select select "20"
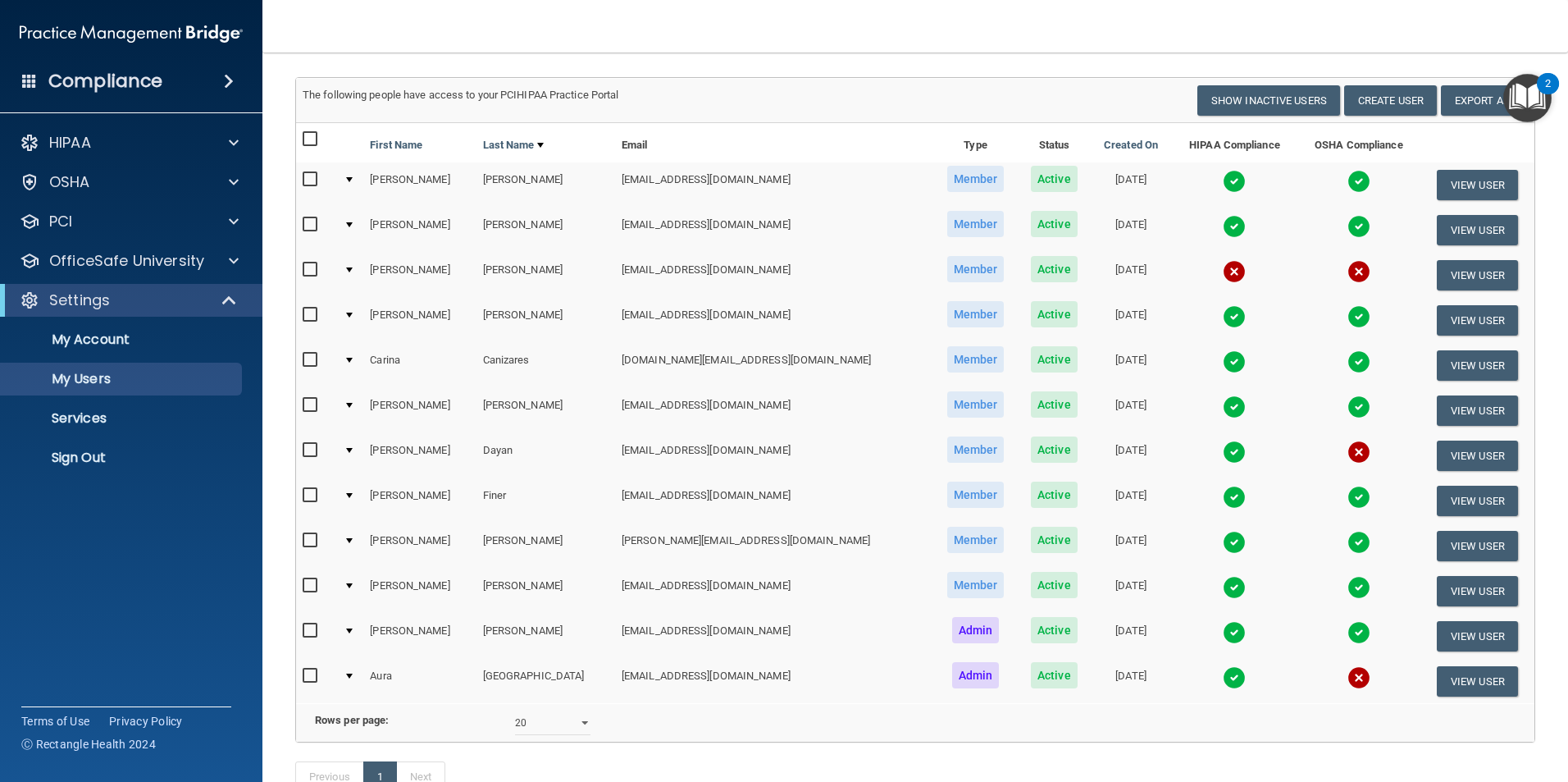
scroll to position [51, 0]
